Goal: Use online tool/utility: Utilize a website feature to perform a specific function

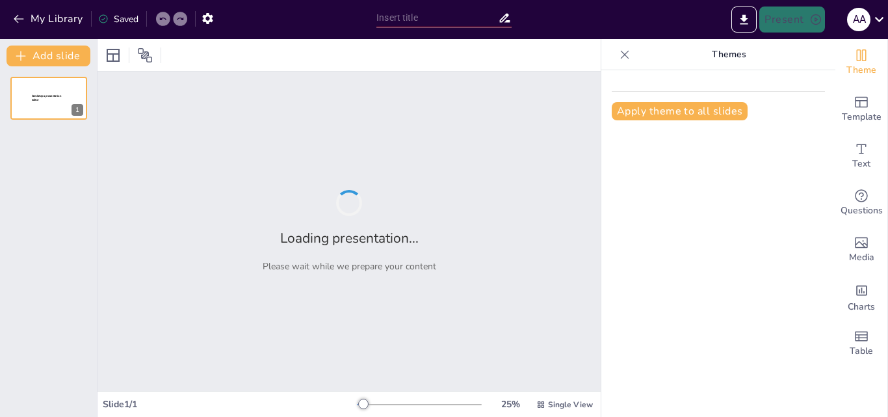
type input "Salut i Benestar: Promoció en els Centres Infantils"
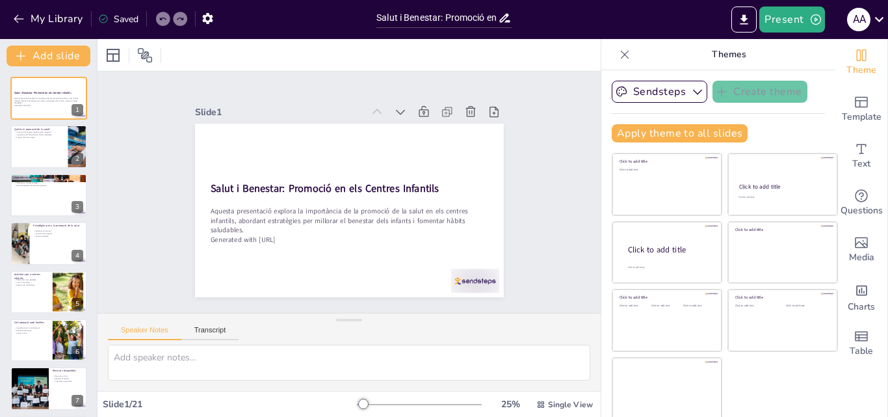
checkbox input "true"
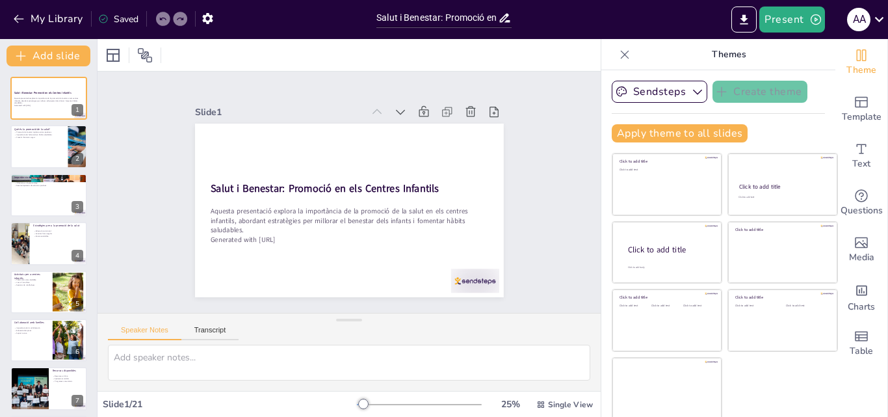
checkbox input "true"
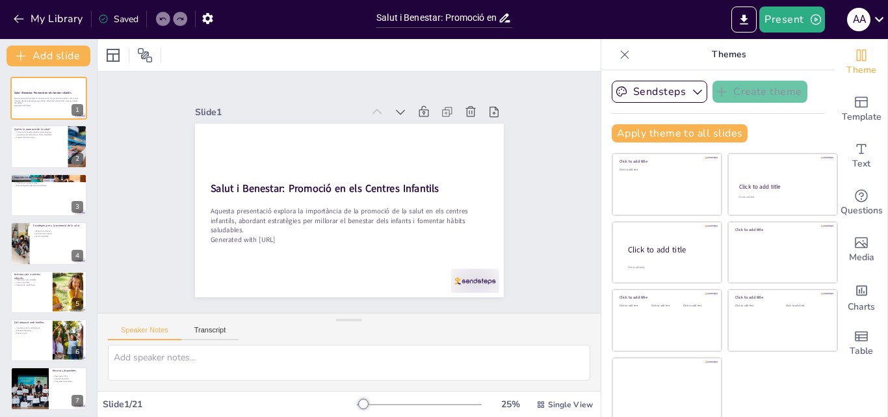
checkbox input "true"
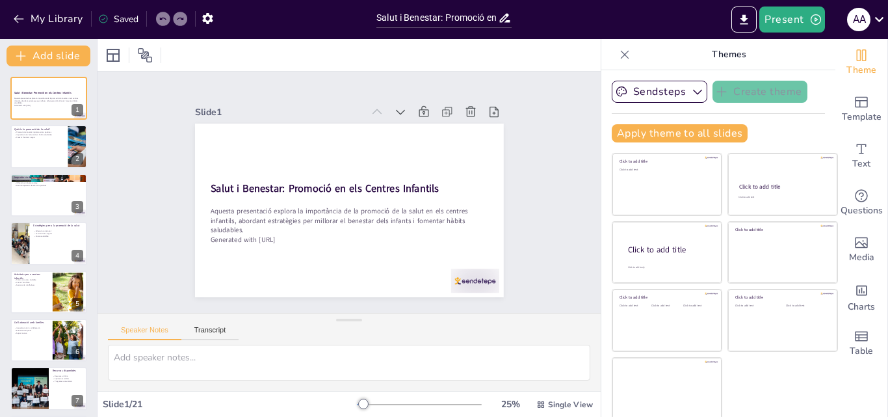
checkbox input "true"
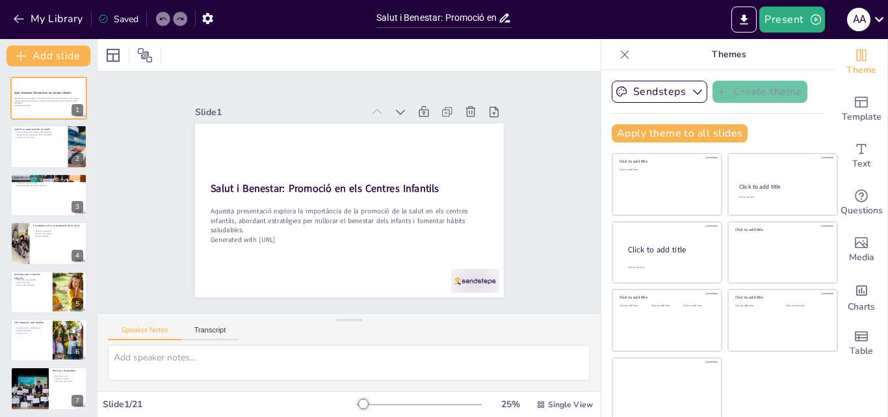
checkbox input "true"
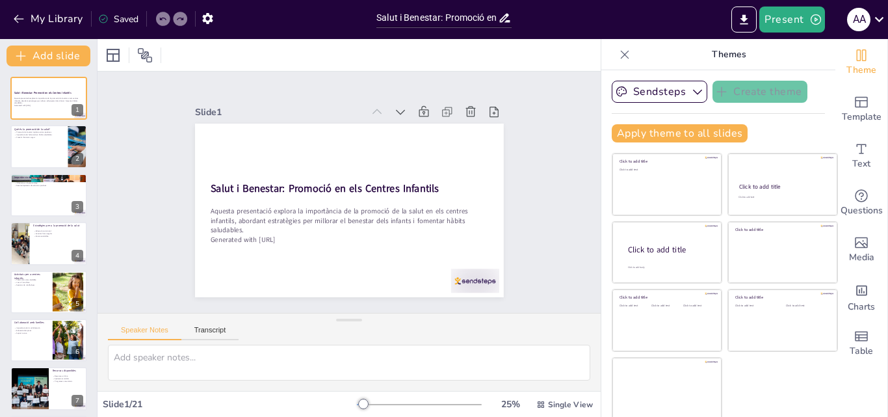
checkbox input "true"
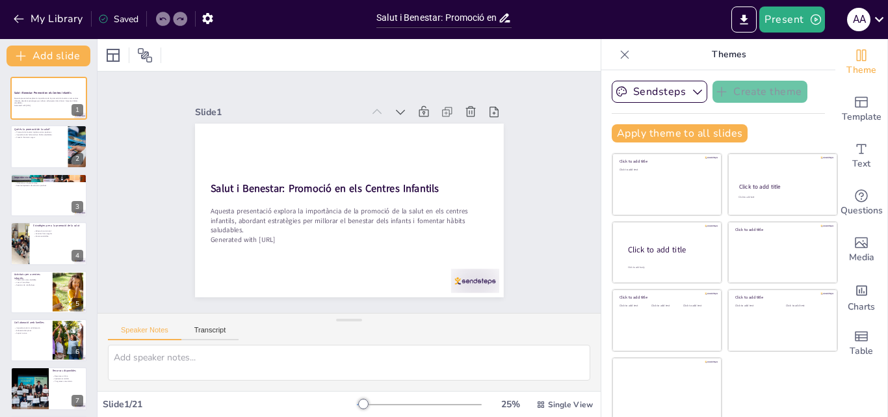
checkbox input "true"
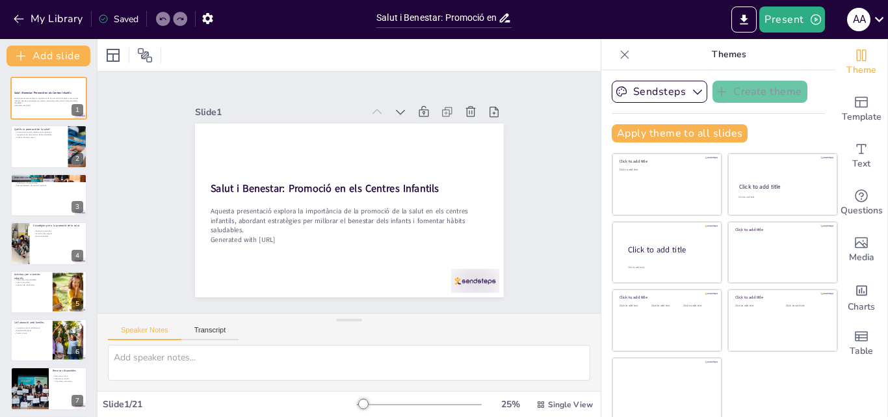
checkbox input "true"
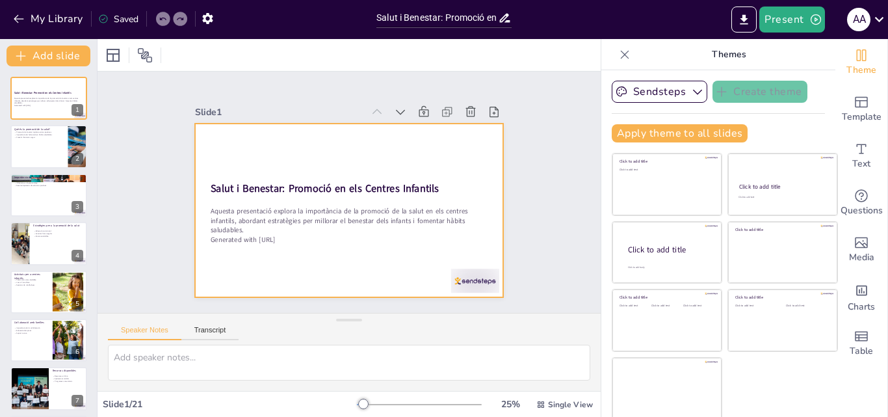
checkbox input "true"
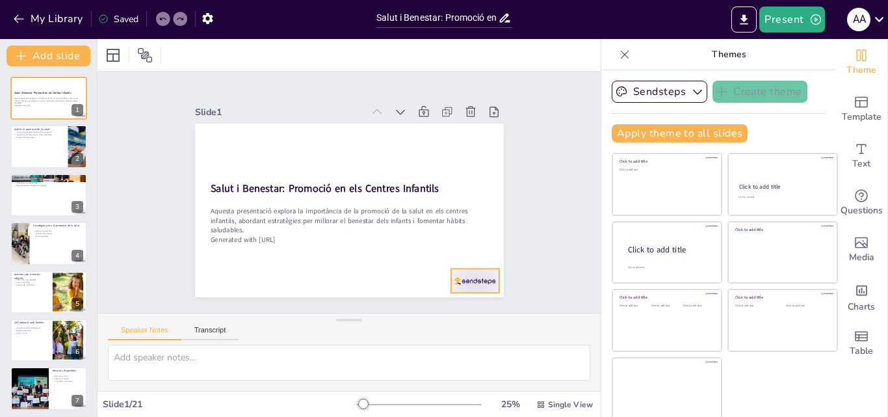
click at [455, 304] on div at bounding box center [428, 325] width 54 height 42
checkbox input "true"
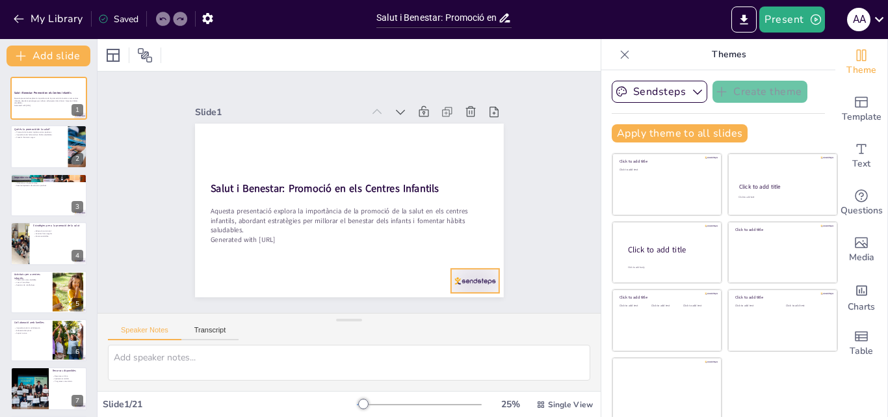
checkbox input "true"
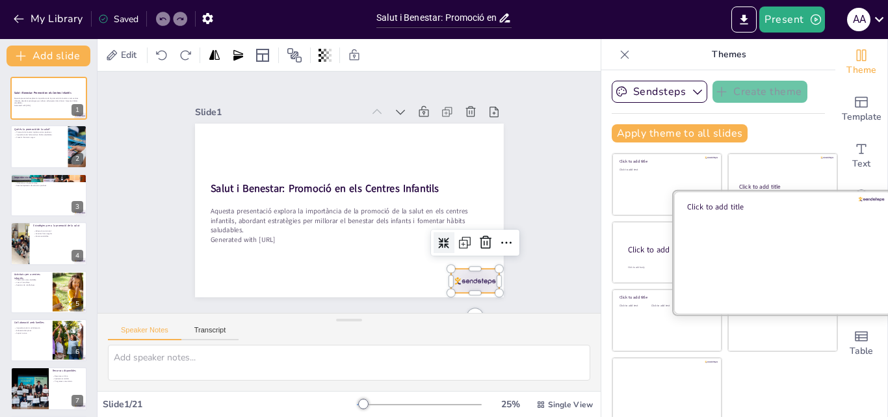
checkbox input "true"
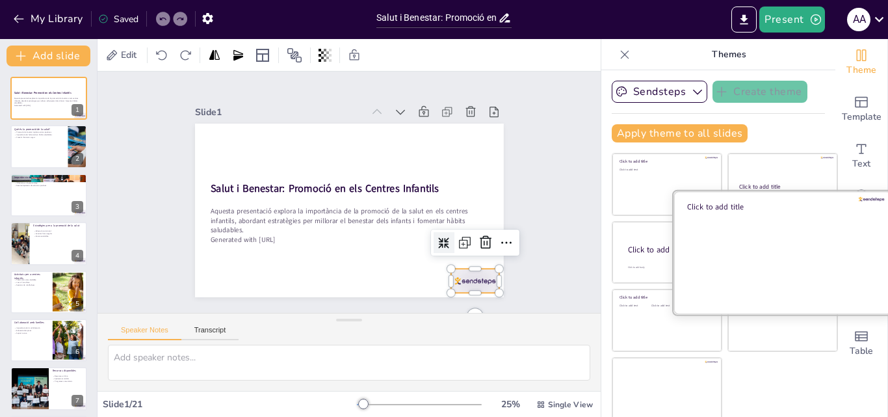
checkbox input "true"
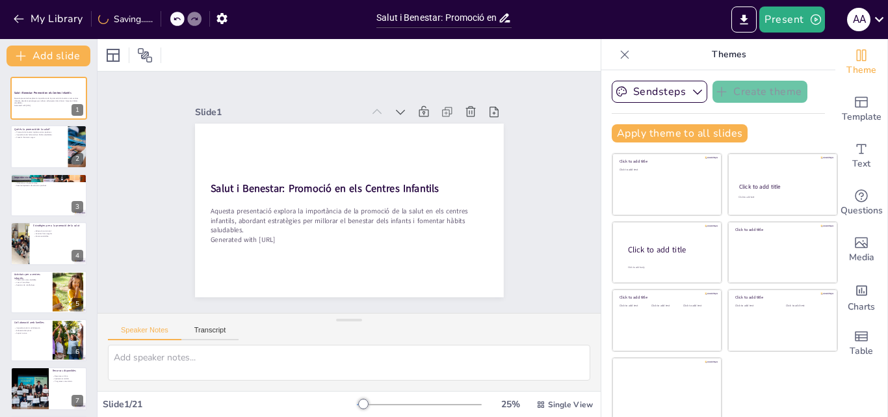
checkbox input "true"
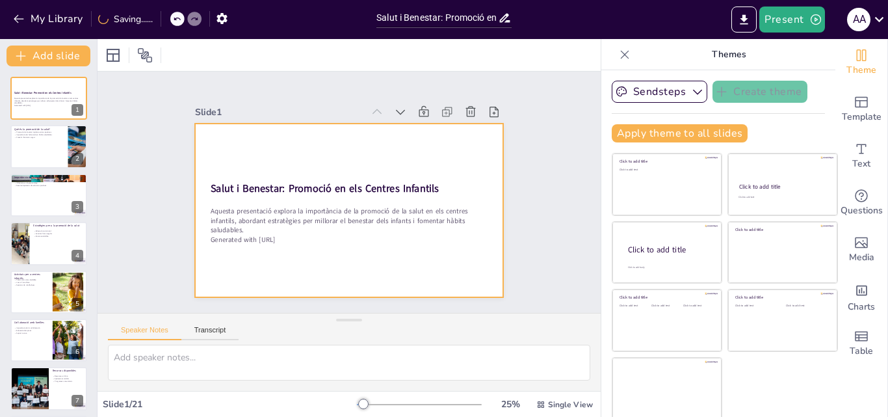
checkbox input "true"
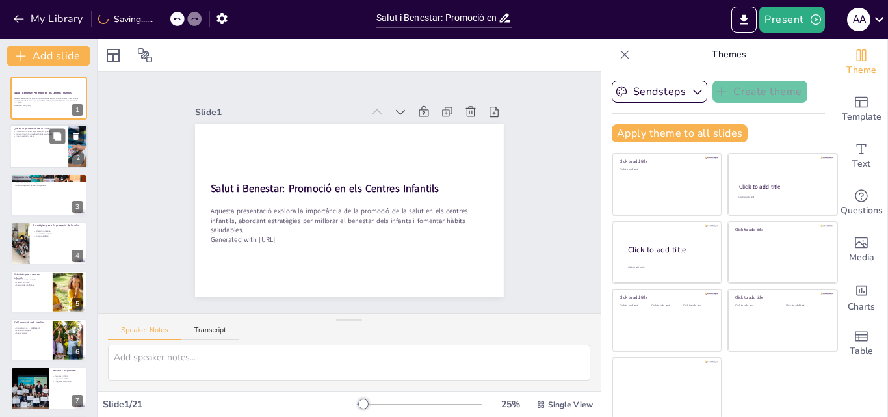
checkbox input "true"
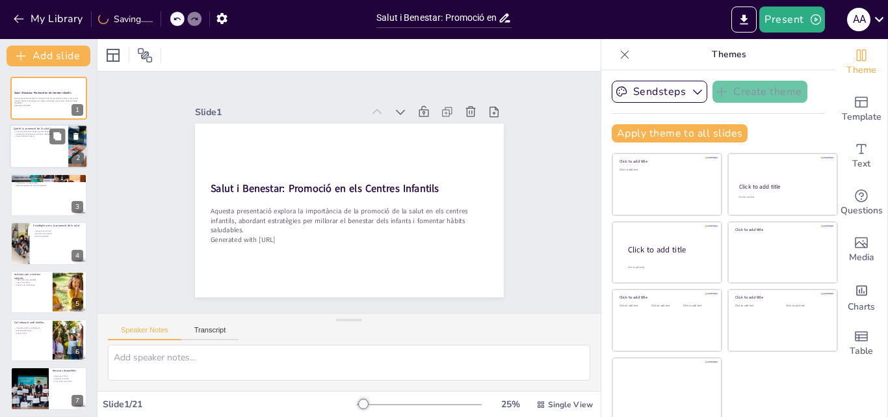
checkbox input "true"
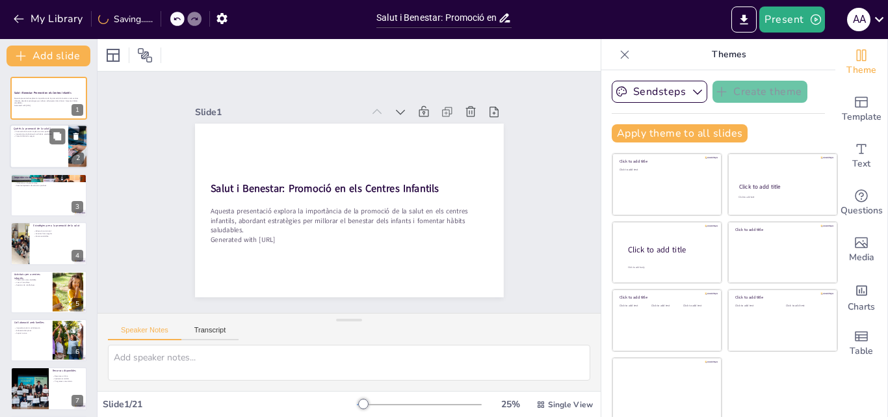
checkbox input "true"
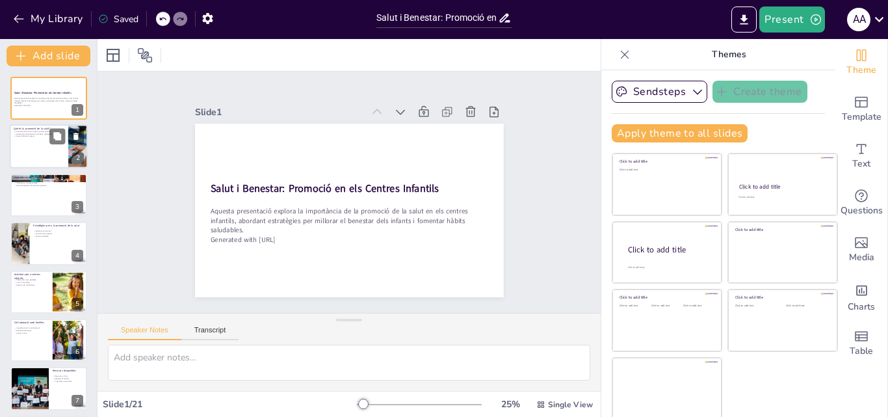
click at [28, 146] on div at bounding box center [49, 147] width 78 height 44
checkbox input "true"
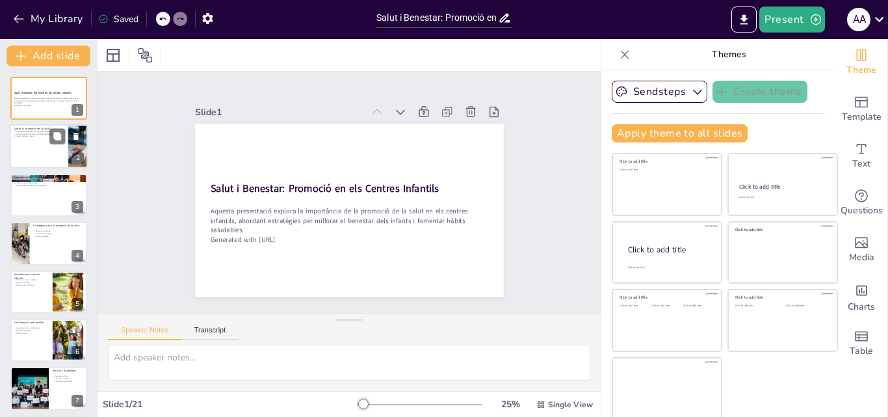
checkbox input "true"
type textarea "La promoció de la salut implica una sèrie d'accions que busquen millorar la sal…"
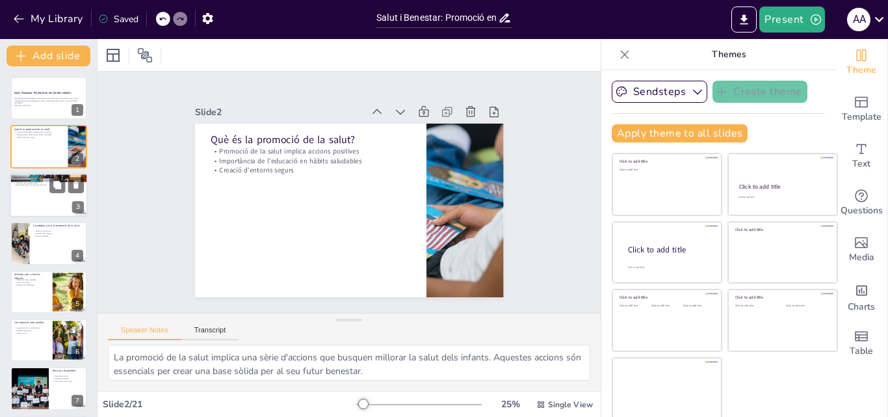
checkbox input "true"
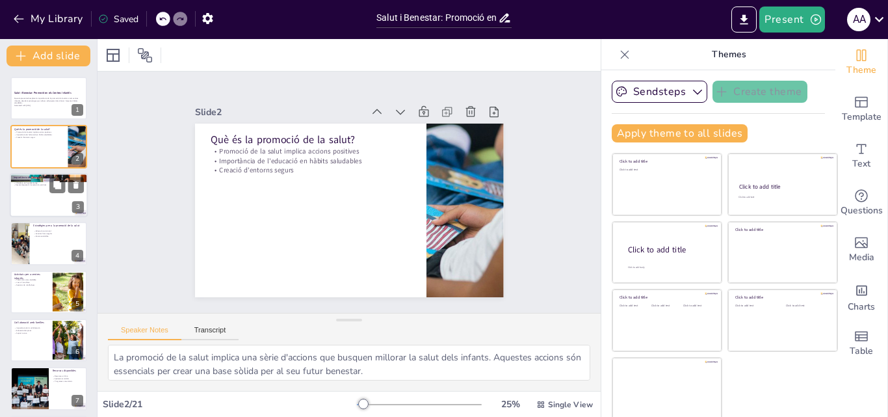
checkbox input "true"
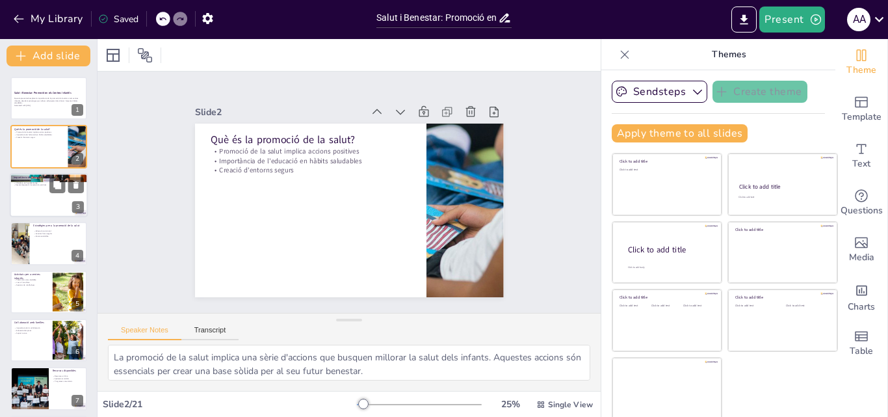
checkbox input "true"
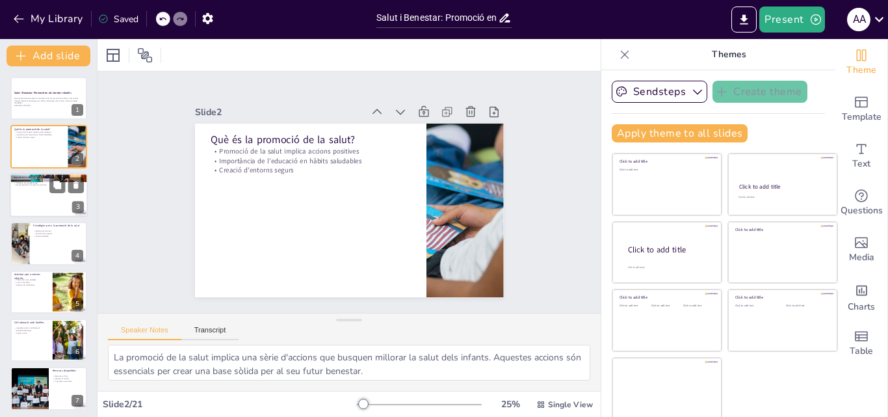
checkbox input "true"
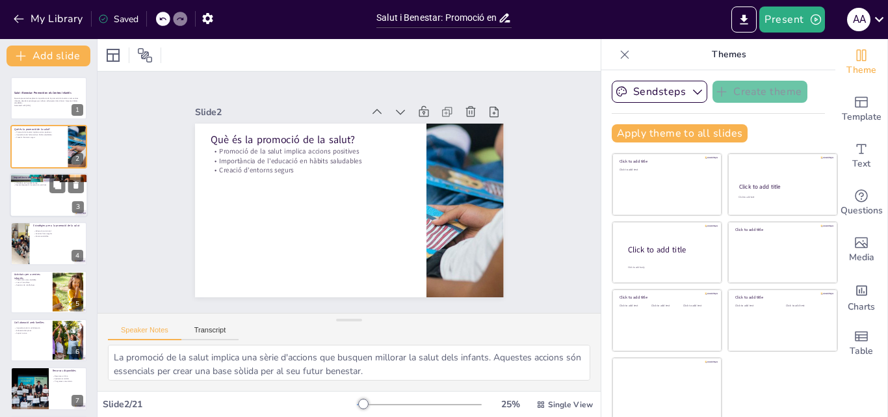
checkbox input "true"
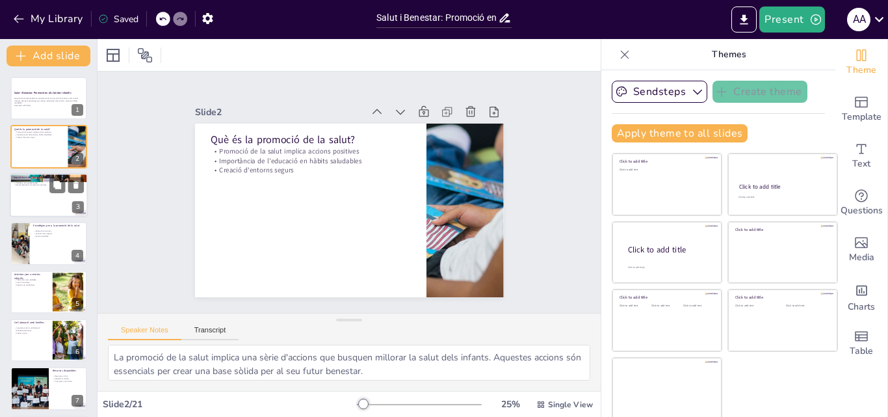
checkbox input "true"
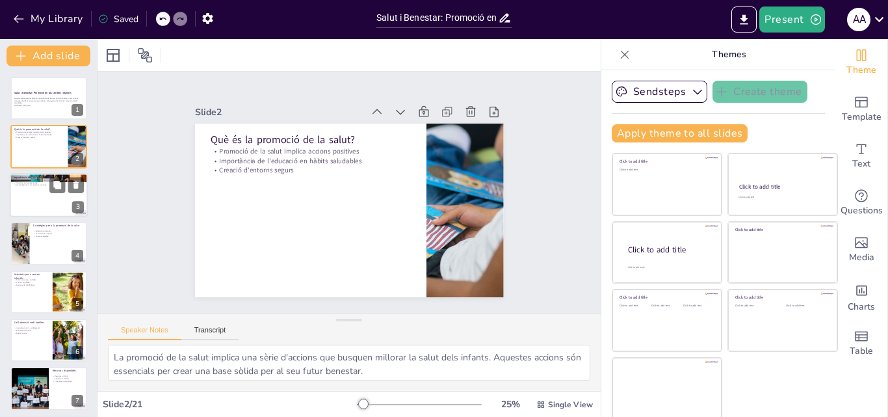
click at [33, 196] on div at bounding box center [49, 195] width 78 height 44
checkbox input "true"
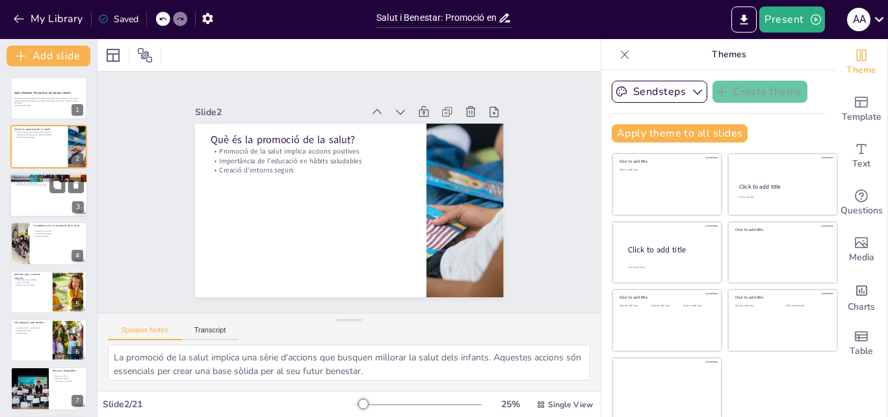
checkbox input "true"
type textarea "El benestar infantil és essencial per al desenvolupament integral dels nens. Se…"
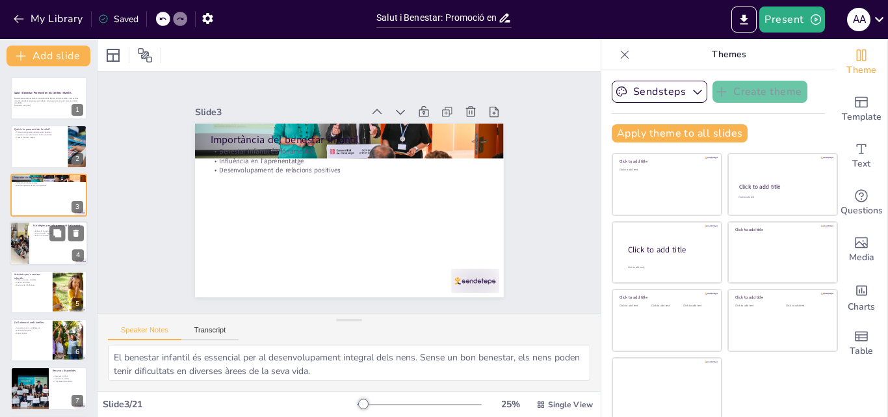
checkbox input "true"
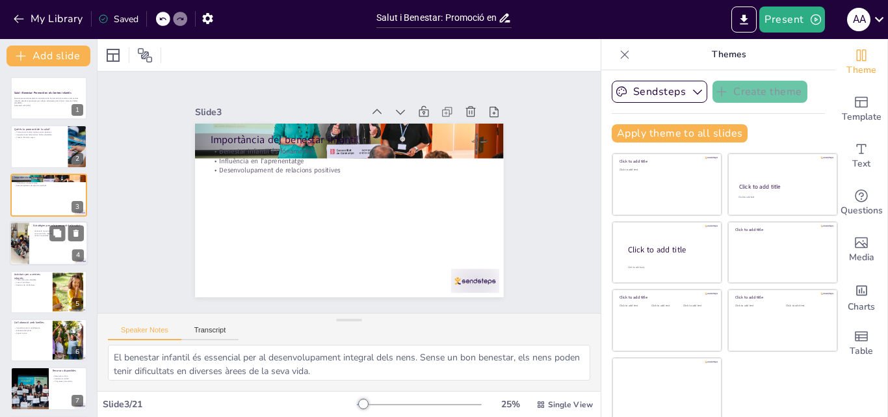
checkbox input "true"
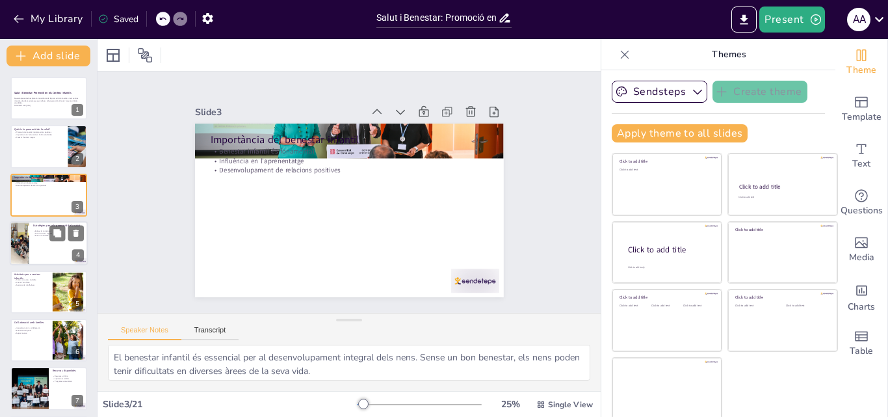
checkbox input "true"
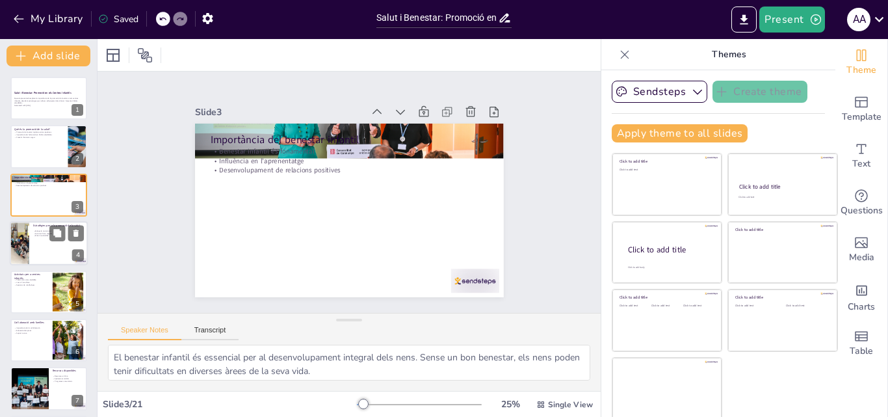
click at [30, 250] on div at bounding box center [49, 243] width 78 height 44
checkbox input "true"
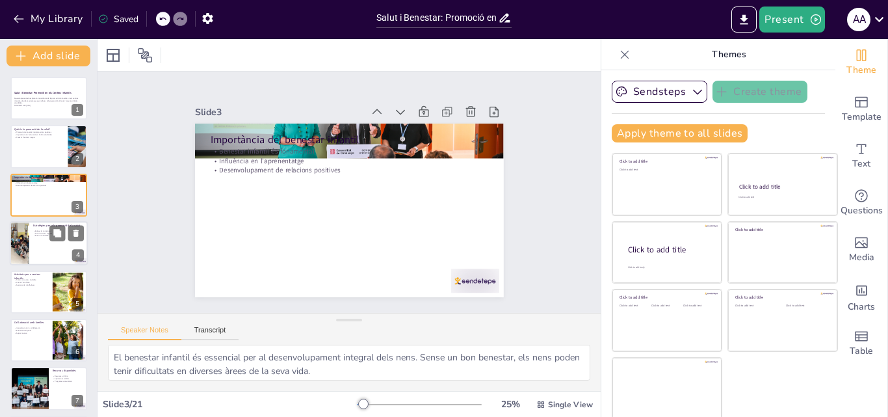
checkbox input "true"
type textarea "L'educació nutricional és una estratègia clau per promoure hàbits saludables. E…"
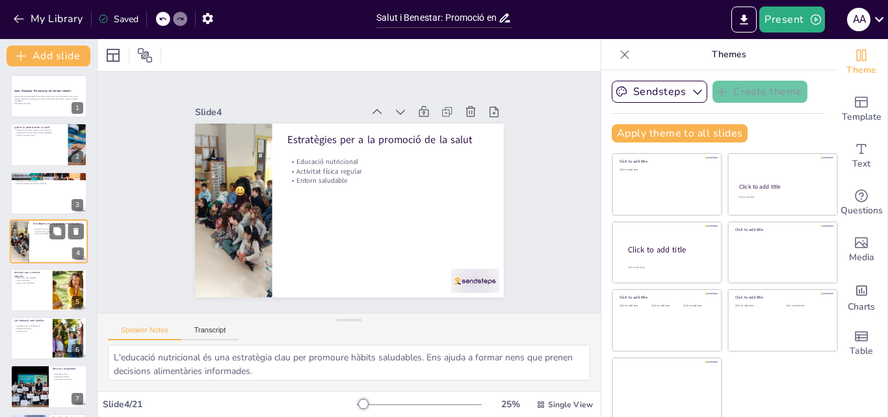
checkbox input "true"
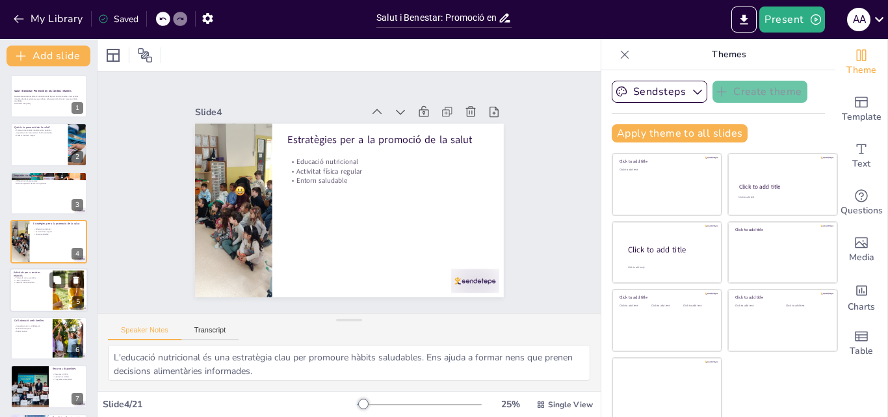
checkbox input "true"
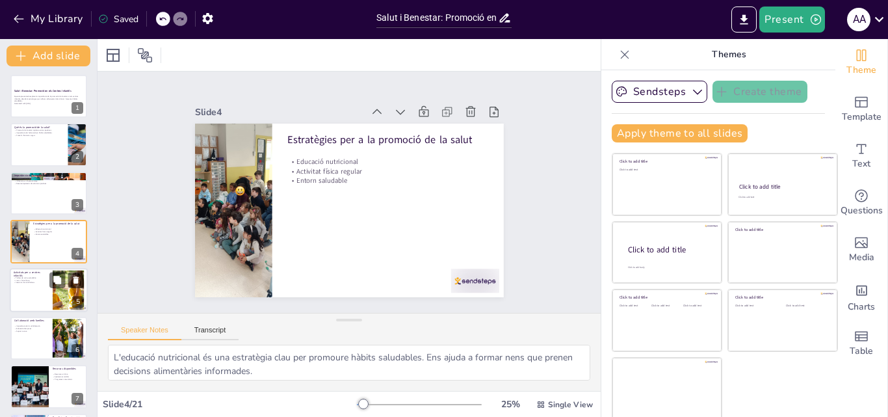
checkbox input "true"
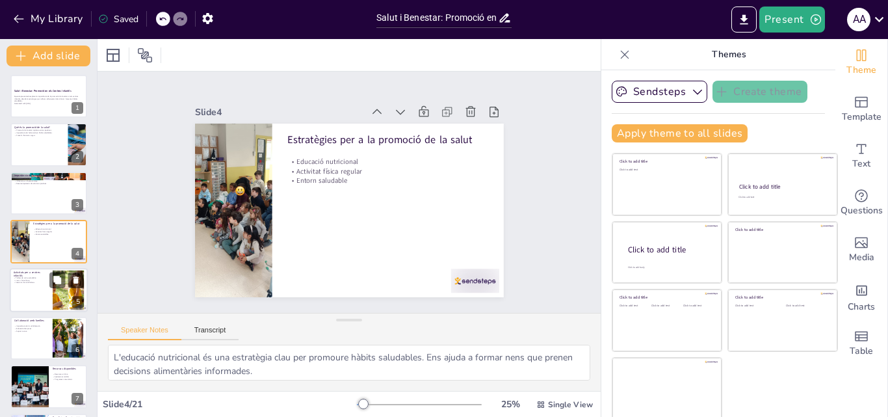
checkbox input "true"
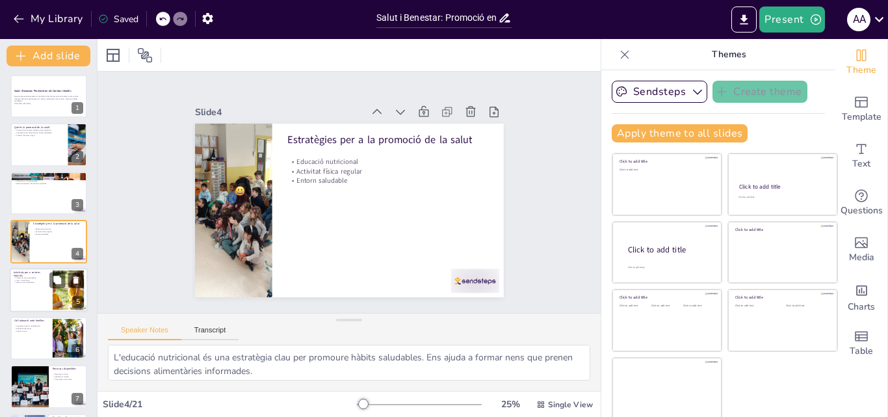
checkbox input "true"
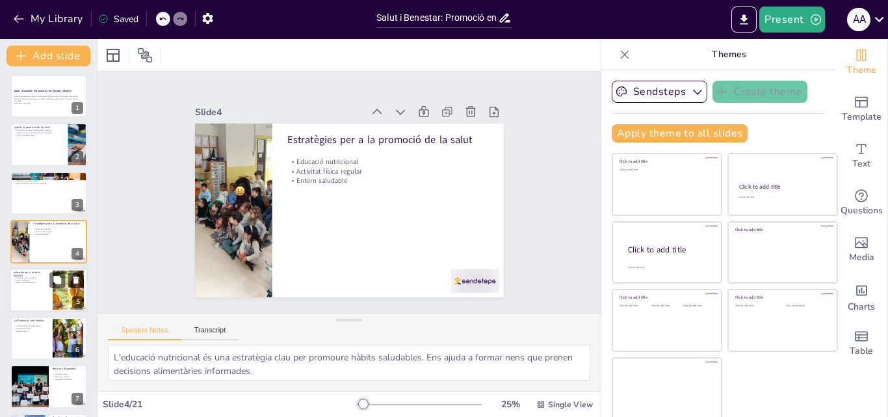
checkbox input "true"
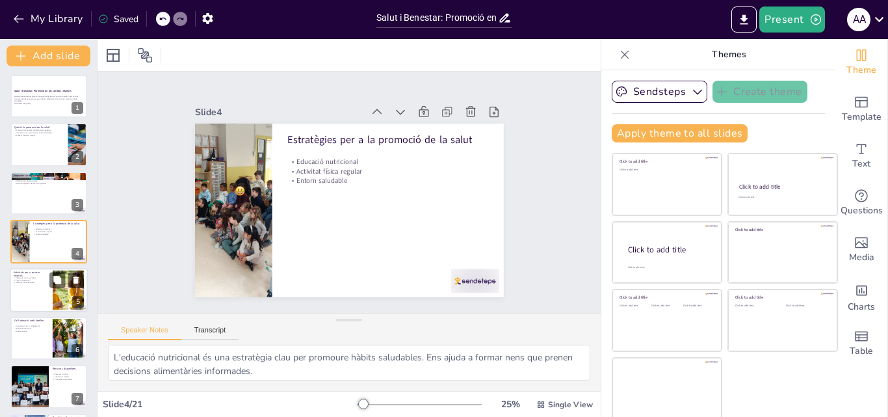
click at [35, 285] on div at bounding box center [49, 290] width 78 height 44
checkbox input "true"
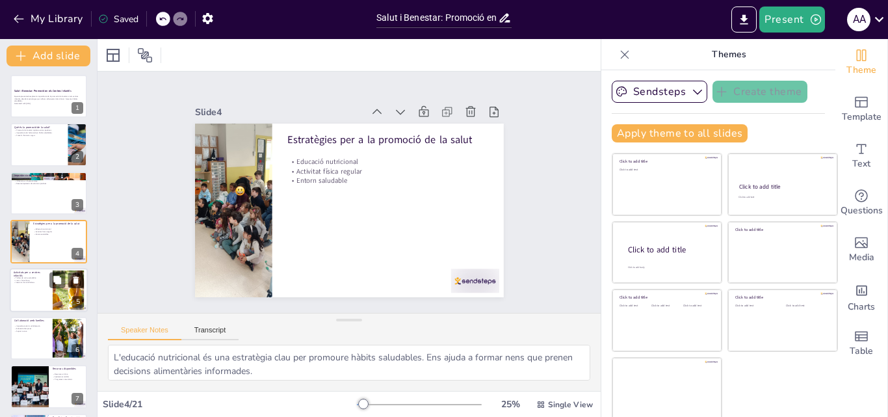
checkbox input "true"
type textarea "Els tallers de cuina no només ensenyen als nens a preparar menjars saludables, …"
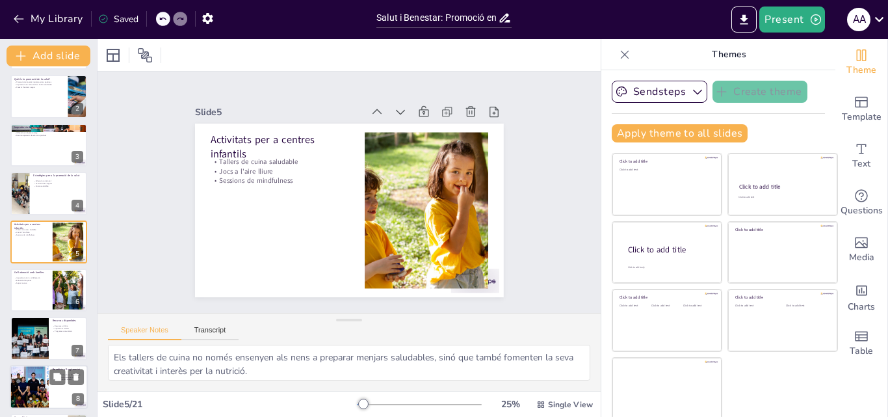
checkbox input "true"
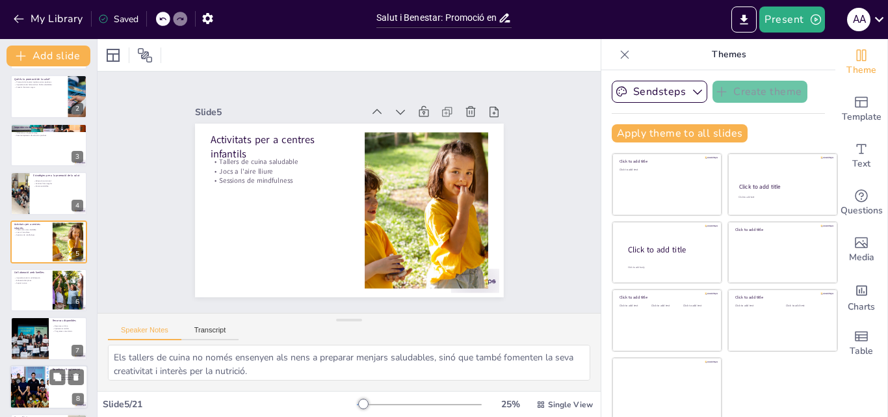
checkbox input "true"
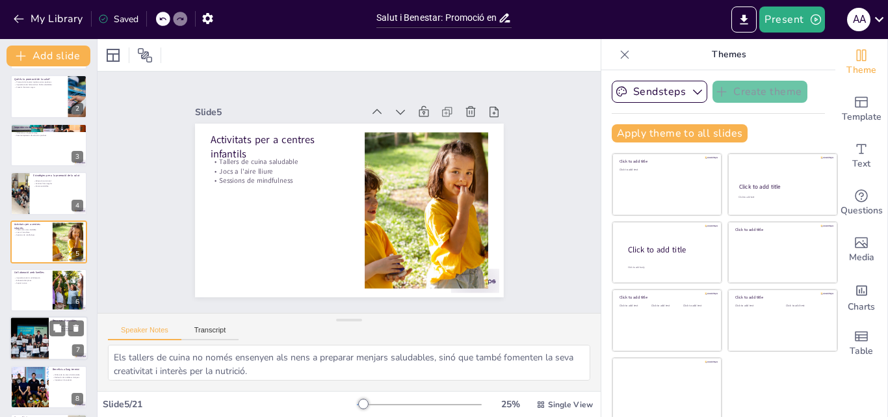
checkbox input "true"
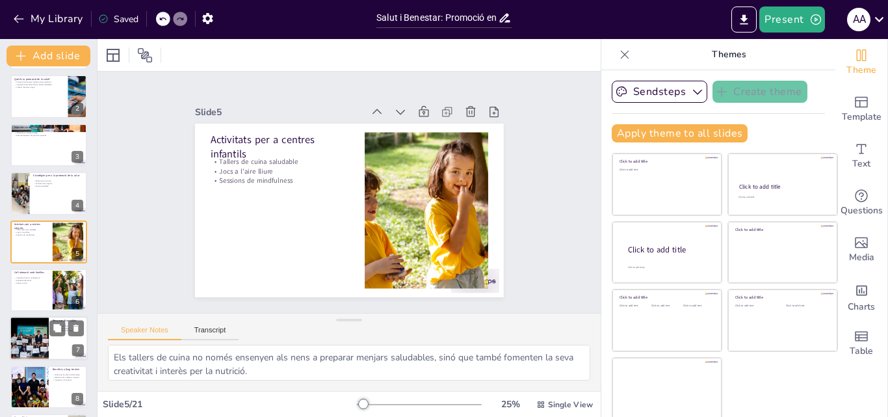
click at [42, 349] on div at bounding box center [29, 339] width 66 height 44
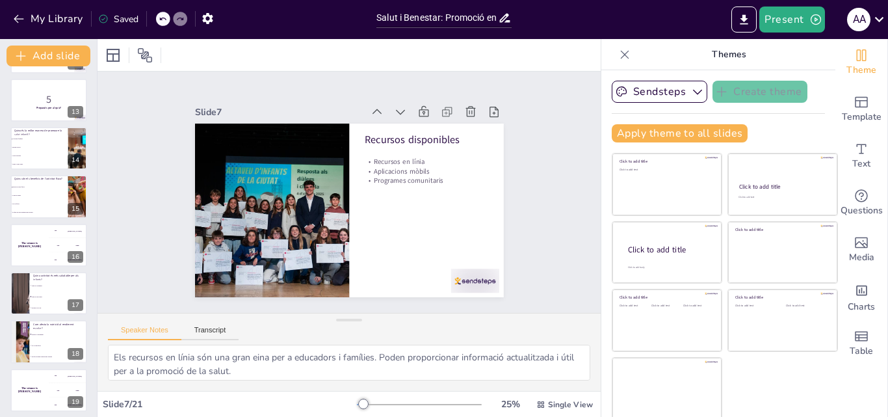
scroll to position [680, 0]
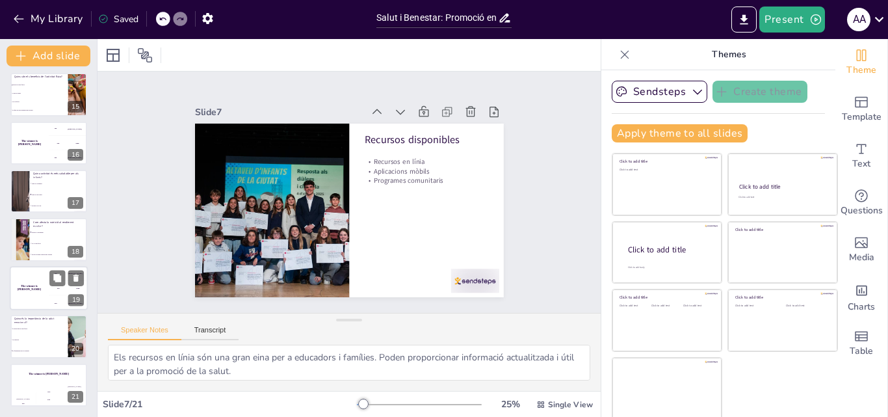
click at [49, 296] on div "300 Niels" at bounding box center [68, 303] width 39 height 14
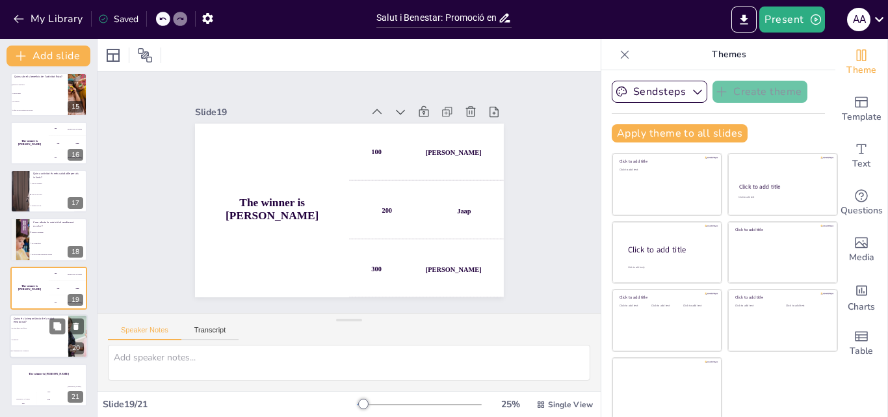
click at [45, 335] on li "No importa" at bounding box center [39, 339] width 58 height 11
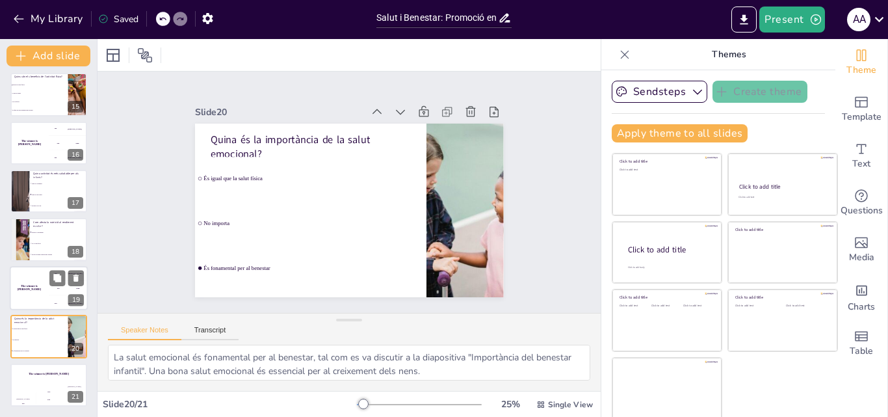
click at [32, 287] on h4 "The winner is [PERSON_NAME]" at bounding box center [29, 287] width 39 height 6
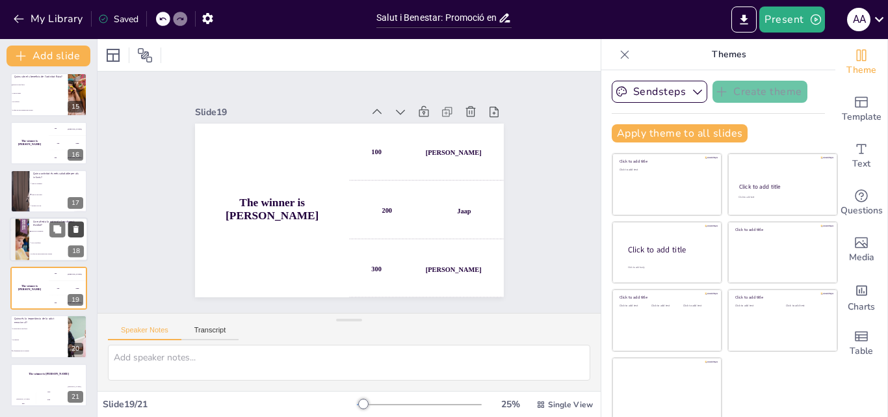
scroll to position [3, 0]
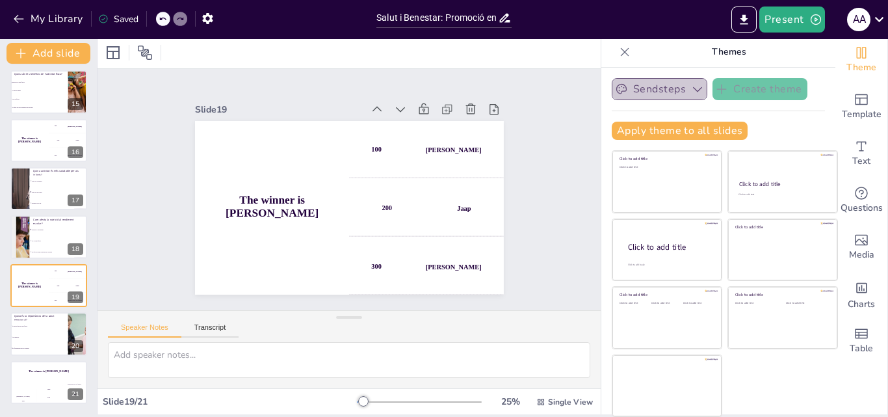
click at [691, 88] on icon "button" at bounding box center [697, 89] width 13 height 13
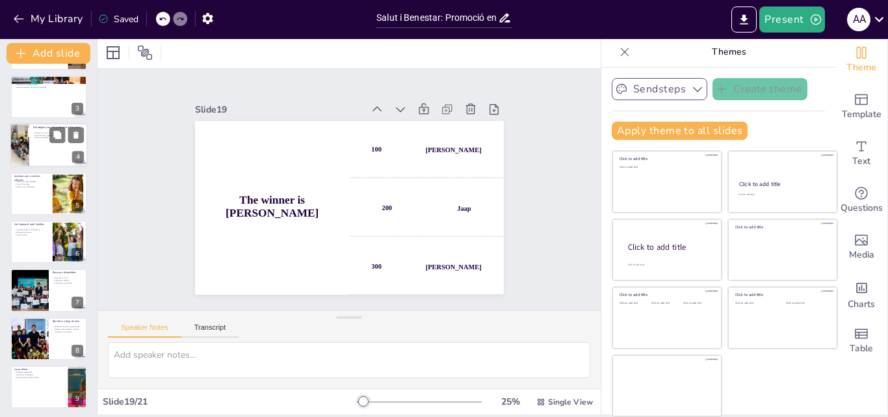
scroll to position [0, 0]
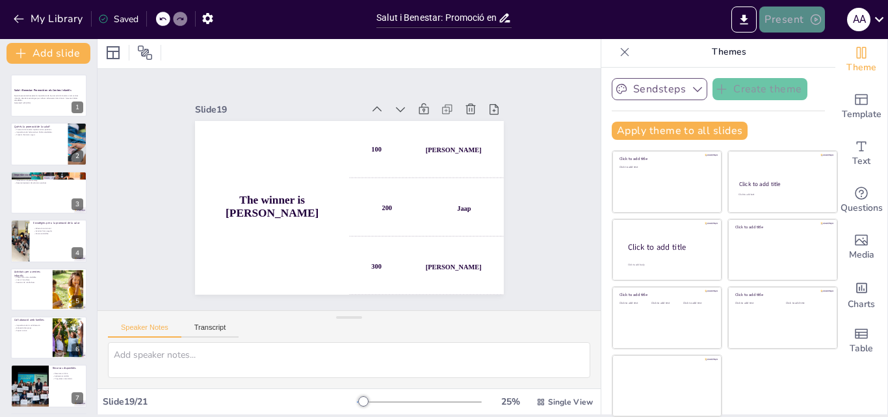
click at [793, 19] on button "Present" at bounding box center [791, 19] width 65 height 26
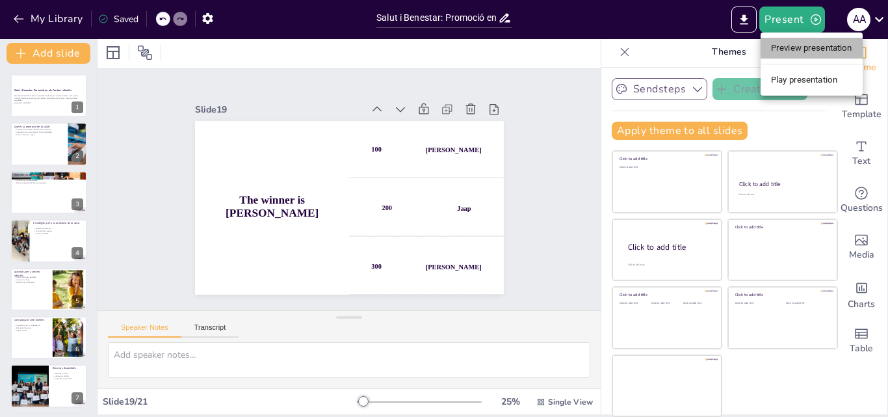
click at [803, 46] on li "Preview presentation" at bounding box center [811, 48] width 102 height 21
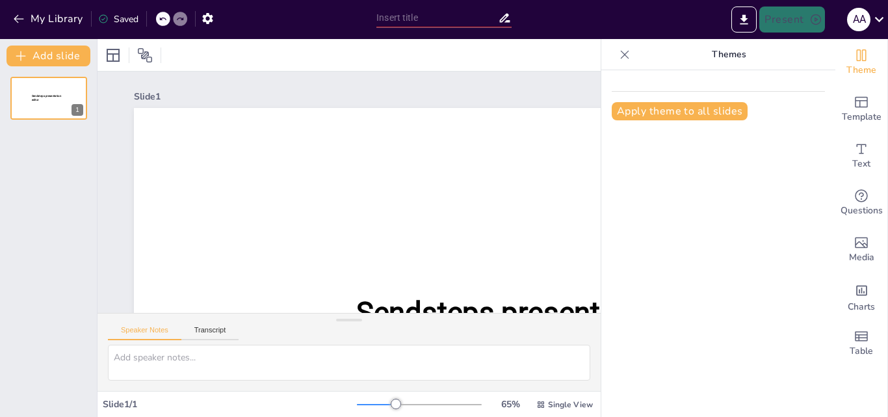
type input "Salut i Benestar: Promoció en els Centres Infantils"
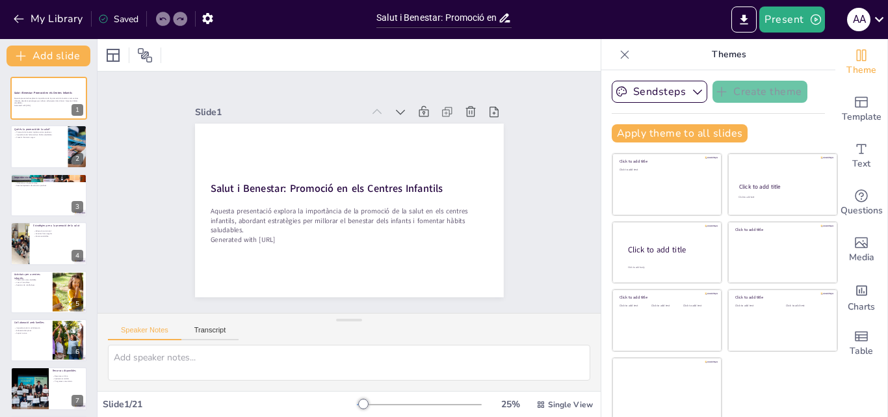
checkbox input "true"
